Goal: Find specific page/section: Find specific page/section

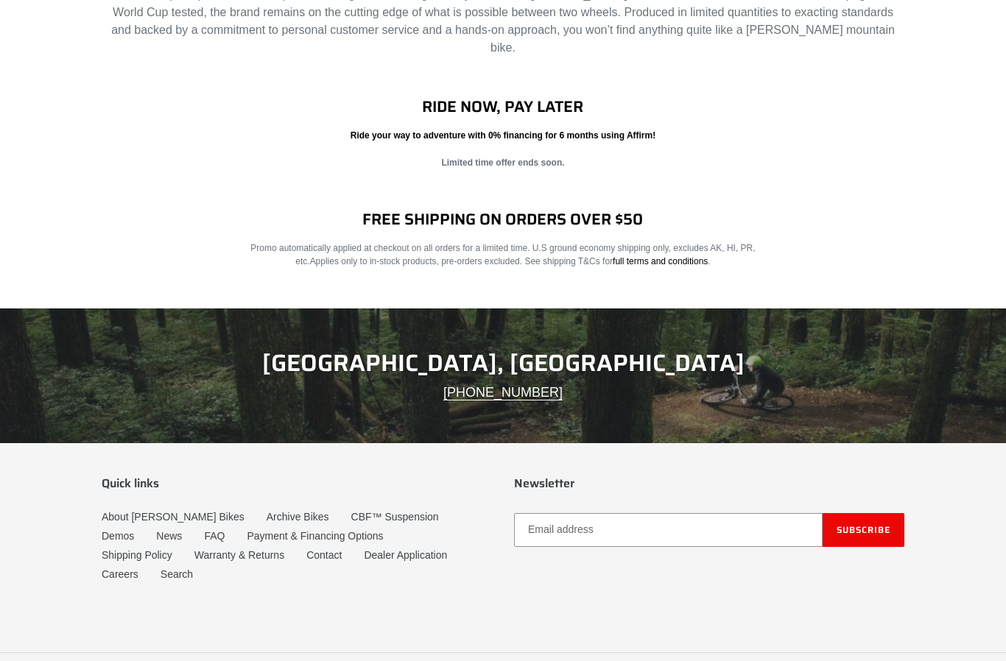
scroll to position [2293, 0]
click at [269, 512] on link "Archive Bikes" at bounding box center [298, 518] width 63 height 12
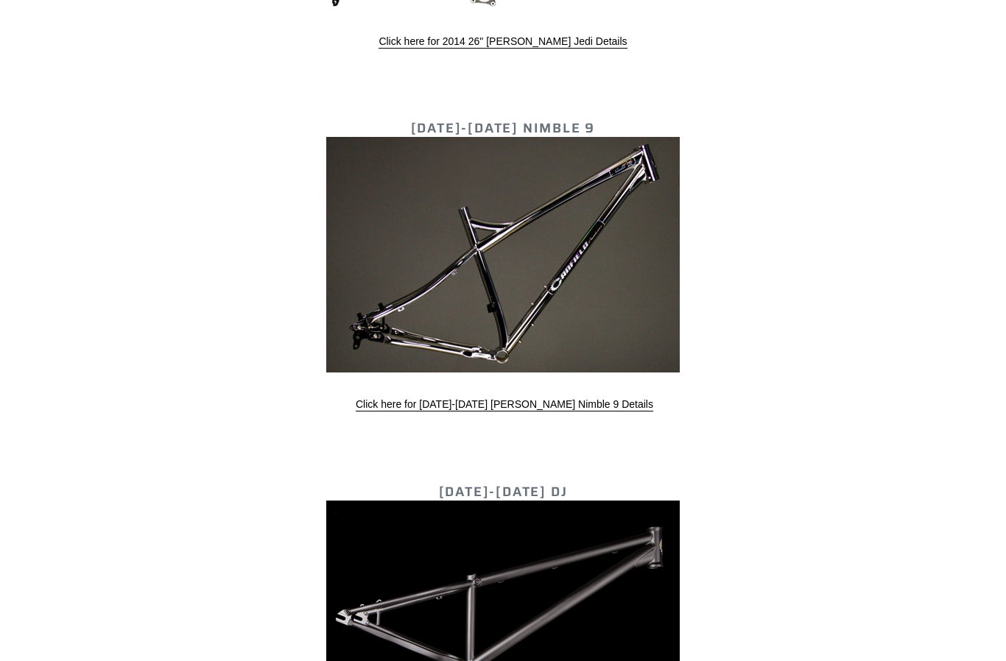
scroll to position [4031, 0]
click at [565, 398] on link "Click here for [DATE]-[DATE] [PERSON_NAME] Nimble 9 Details" at bounding box center [505, 404] width 298 height 13
